Goal: Information Seeking & Learning: Learn about a topic

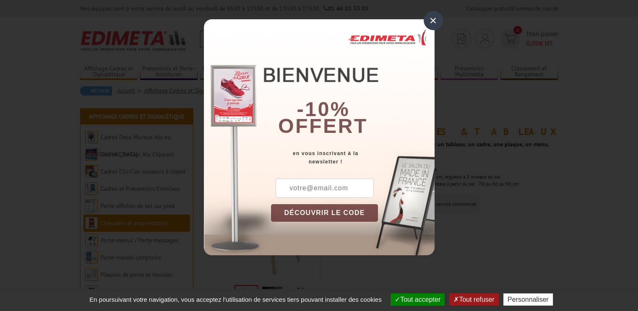
click at [436, 22] on div "×" at bounding box center [433, 20] width 19 height 19
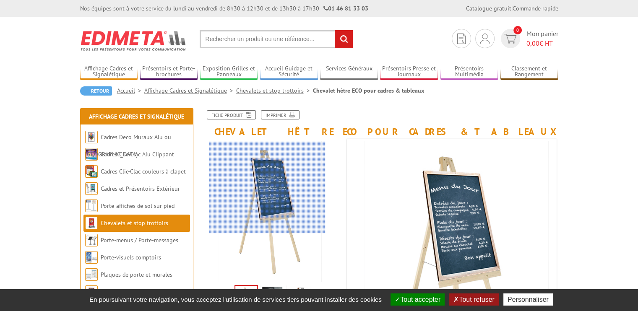
click at [267, 173] on div at bounding box center [267, 187] width 116 height 92
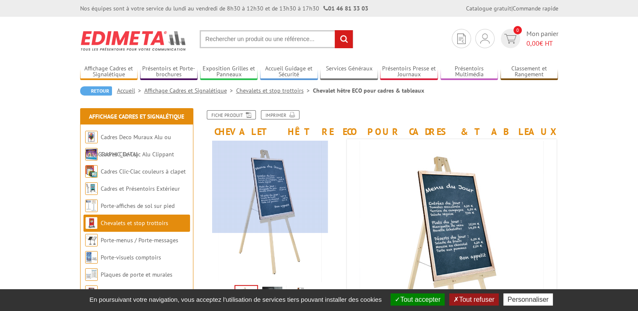
click at [270, 176] on div at bounding box center [270, 187] width 116 height 92
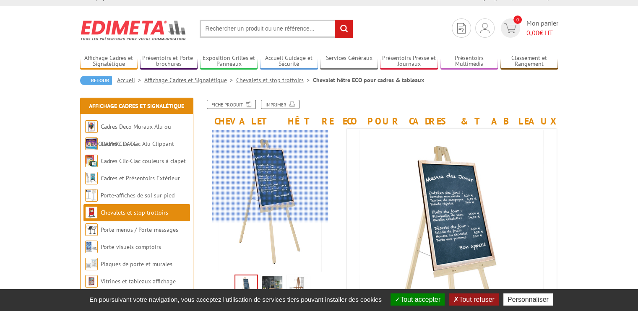
scroll to position [210, 0]
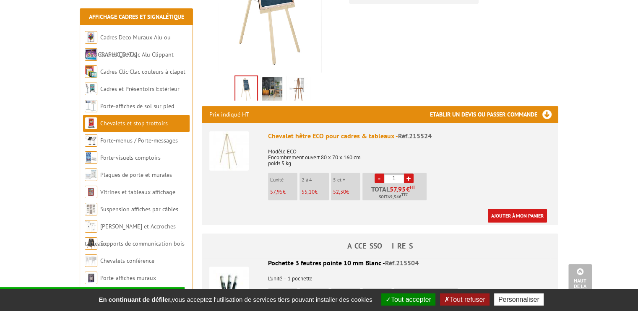
click at [274, 88] on img at bounding box center [272, 90] width 20 height 26
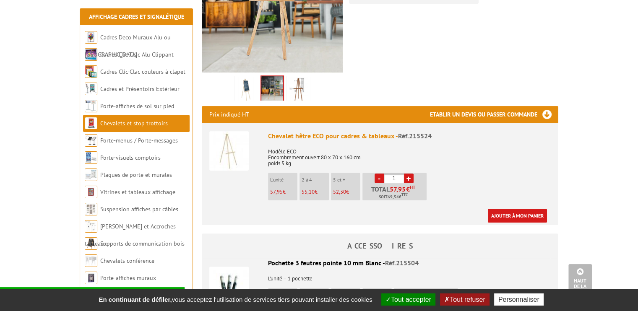
click at [298, 87] on img at bounding box center [298, 90] width 20 height 26
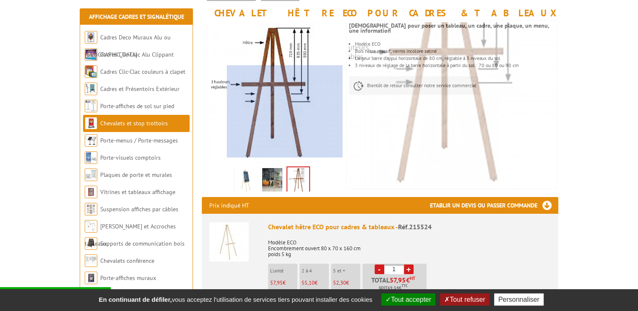
scroll to position [126, 0]
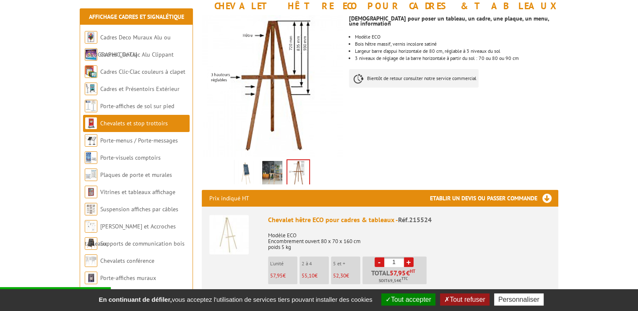
click at [264, 174] on img at bounding box center [272, 174] width 20 height 26
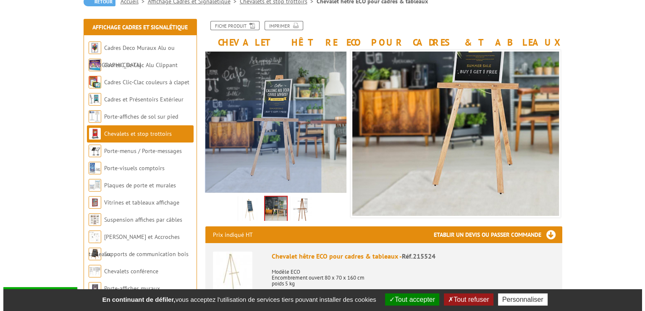
scroll to position [252, 0]
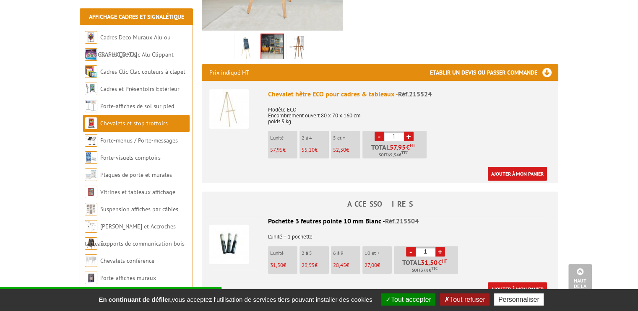
click at [227, 115] on img at bounding box center [228, 108] width 39 height 39
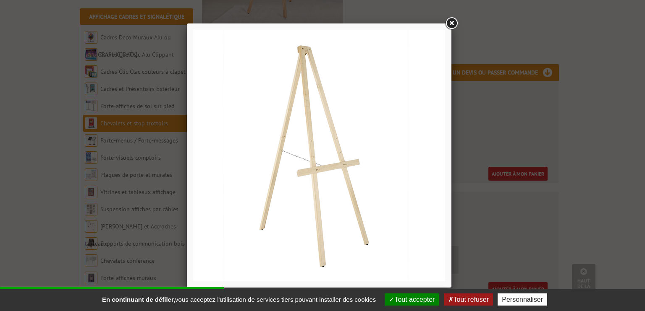
click at [448, 20] on link at bounding box center [451, 23] width 15 height 15
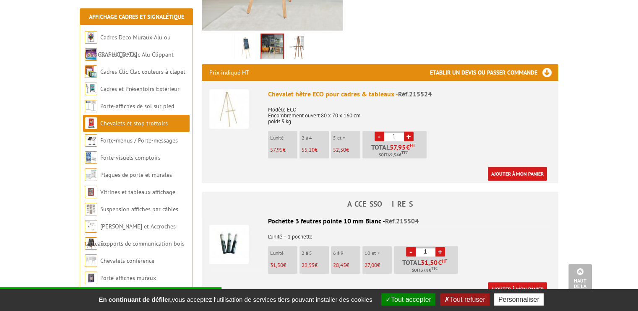
click at [236, 105] on img at bounding box center [228, 108] width 39 height 39
